Goal: Check status: Check status

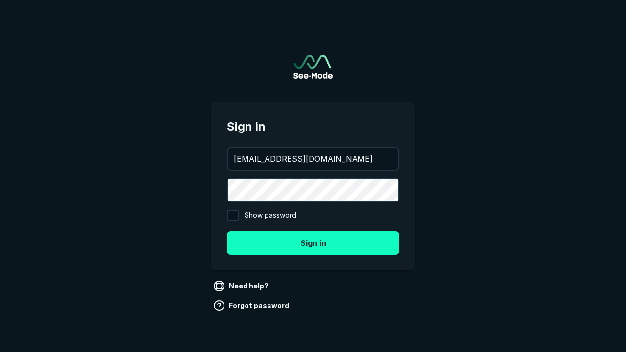
click at [313, 242] on button "Sign in" at bounding box center [313, 242] width 172 height 23
